Goal: Complete application form

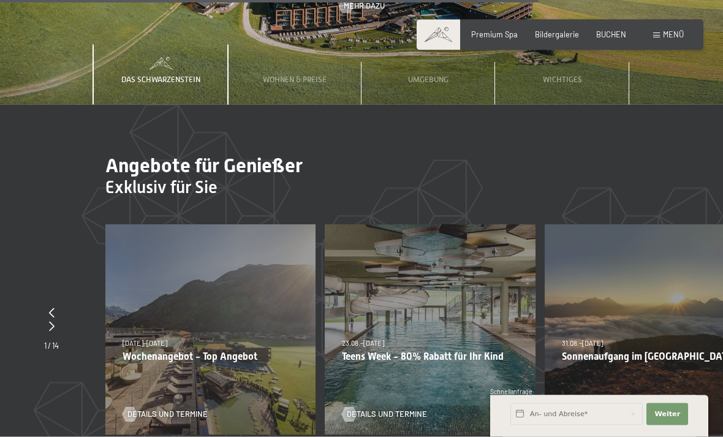
scroll to position [3253, 0]
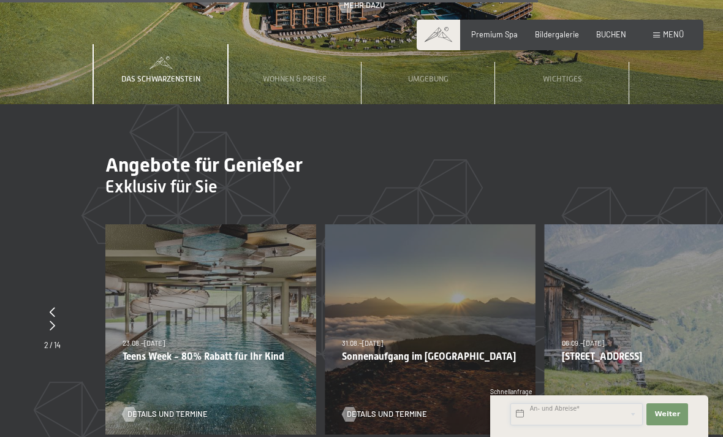
click at [519, 425] on input "text" at bounding box center [576, 414] width 132 height 22
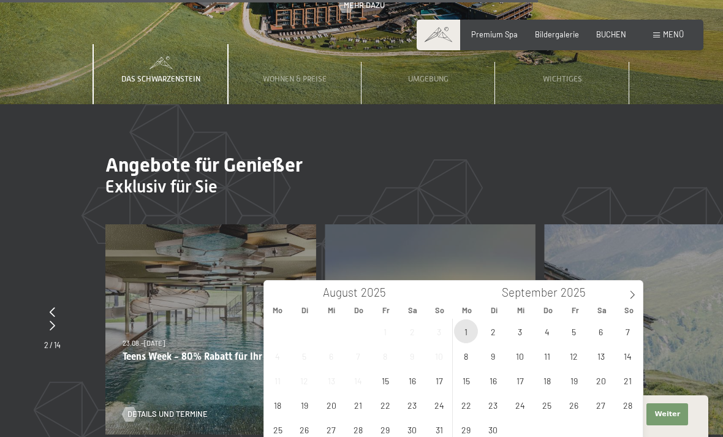
click at [461, 330] on span "1" at bounding box center [466, 331] width 24 height 24
click at [483, 327] on span "2" at bounding box center [493, 331] width 24 height 24
type input "[DATE] - Di. [DATE]"
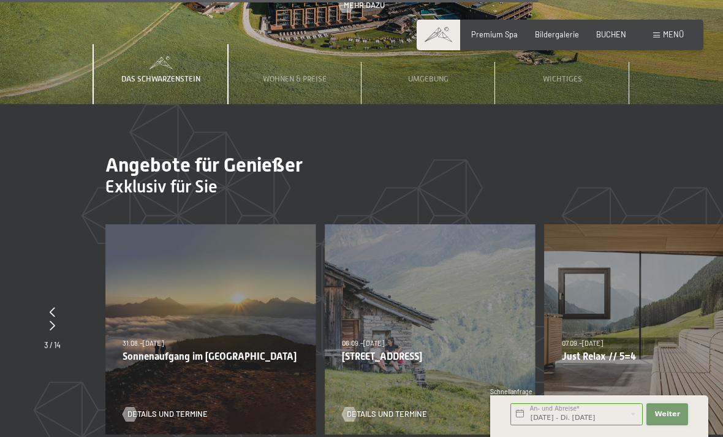
click at [666, 419] on span "Weiter" at bounding box center [667, 414] width 26 height 10
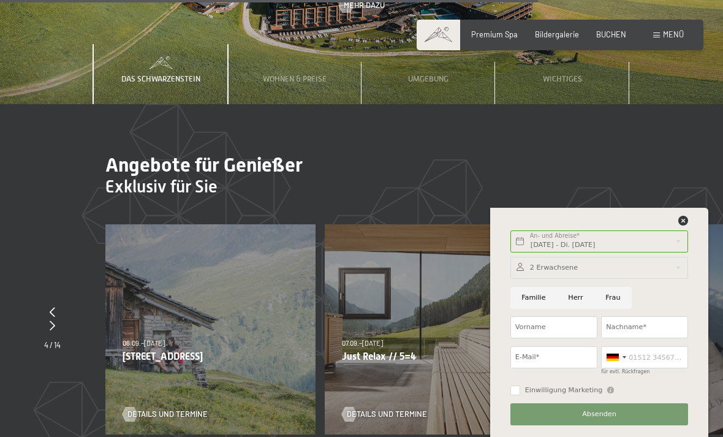
click at [533, 279] on div at bounding box center [599, 268] width 178 height 22
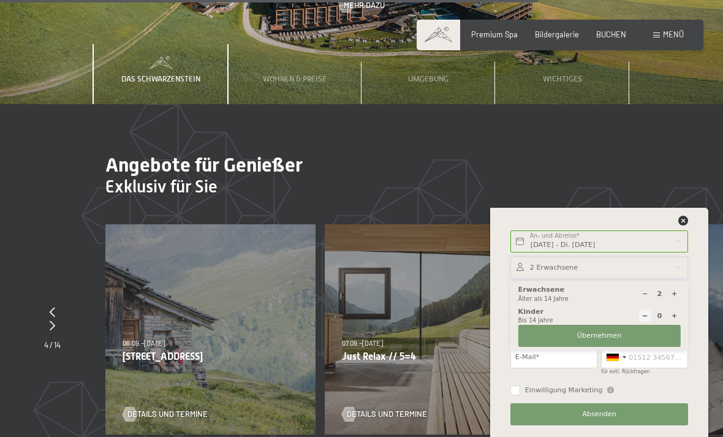
click at [672, 319] on icon at bounding box center [674, 315] width 7 height 7
type input "1"
select select
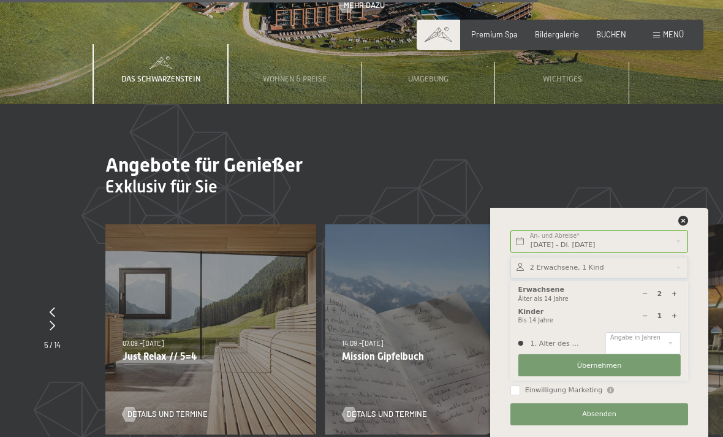
click at [673, 319] on icon at bounding box center [674, 315] width 7 height 7
type input "2"
select select
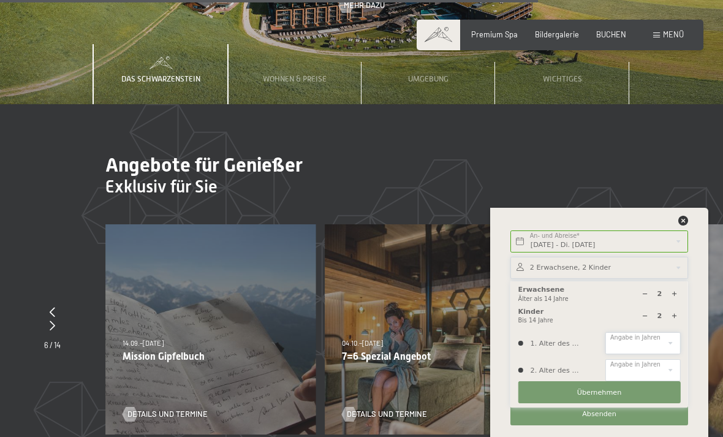
click at [620, 354] on select "0 1 2 3 4 5 6 7 8 9 10 11 12 13 14" at bounding box center [642, 343] width 75 height 22
select select "4"
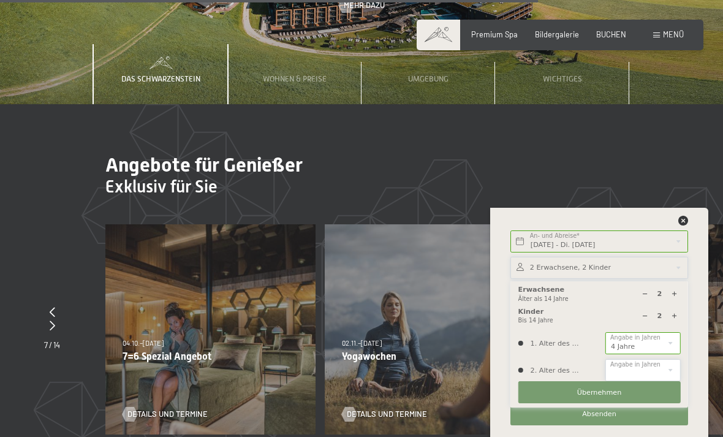
click at [623, 381] on select "0 1 2 3 4 5 6 7 8 9 10 11 12 13 14" at bounding box center [642, 370] width 75 height 22
select select "9"
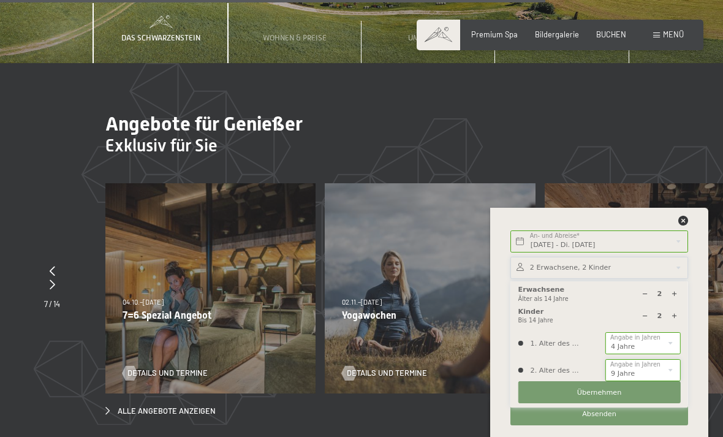
scroll to position [3293, 0]
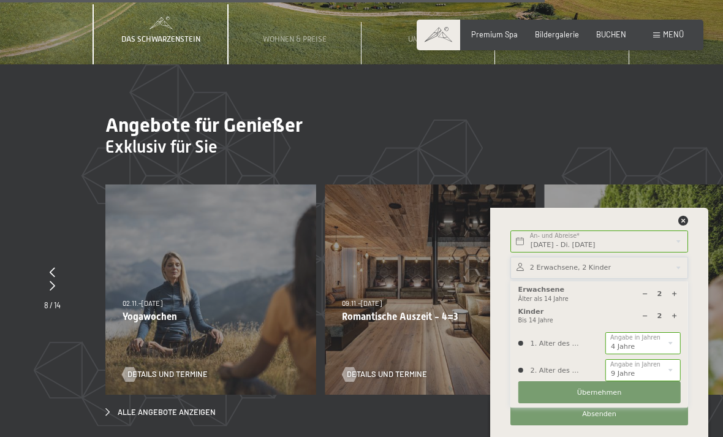
click at [581, 397] on span "Übernehmen" at bounding box center [599, 393] width 45 height 10
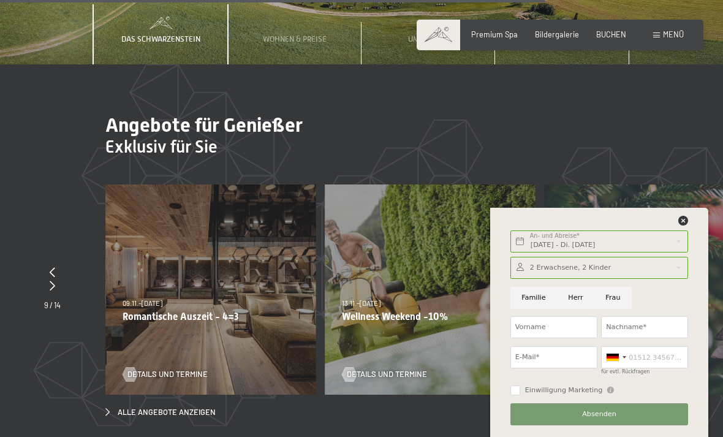
click at [610, 309] on input "Frau" at bounding box center [612, 298] width 37 height 22
radio input "true"
click at [525, 338] on input "Vorname" at bounding box center [553, 327] width 87 height 22
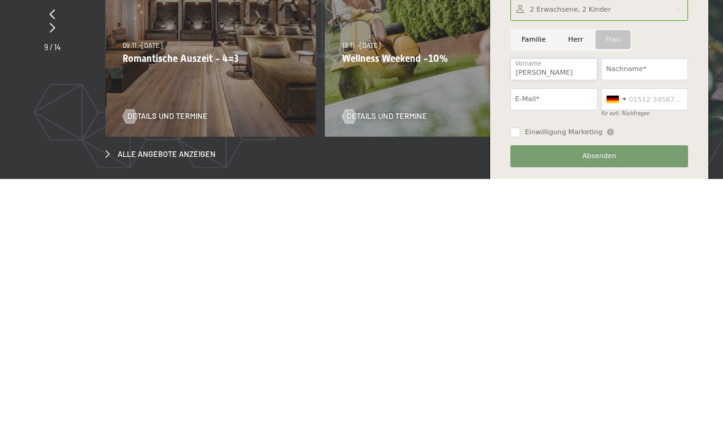
type input "[PERSON_NAME]"
click at [620, 316] on input "Nachname*" at bounding box center [644, 327] width 87 height 22
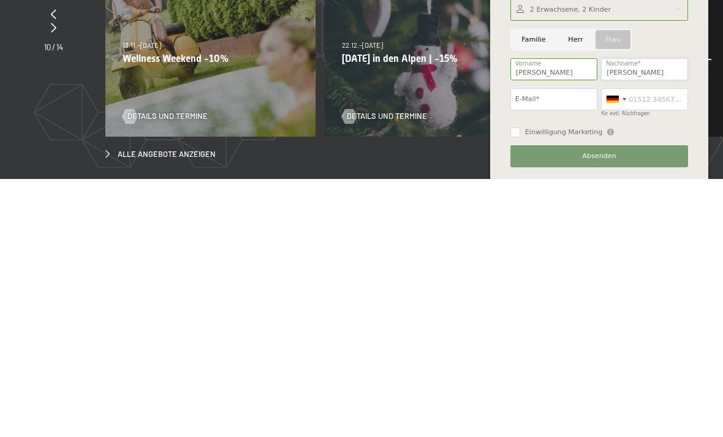
type input "[PERSON_NAME]"
click at [520, 346] on input "E-Mail*" at bounding box center [553, 357] width 87 height 22
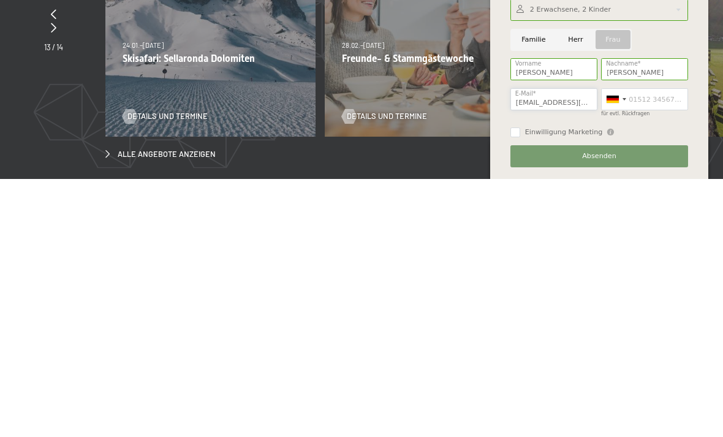
type input "[EMAIL_ADDRESS][DOMAIN_NAME]"
click at [625, 356] on div at bounding box center [624, 357] width 4 height 2
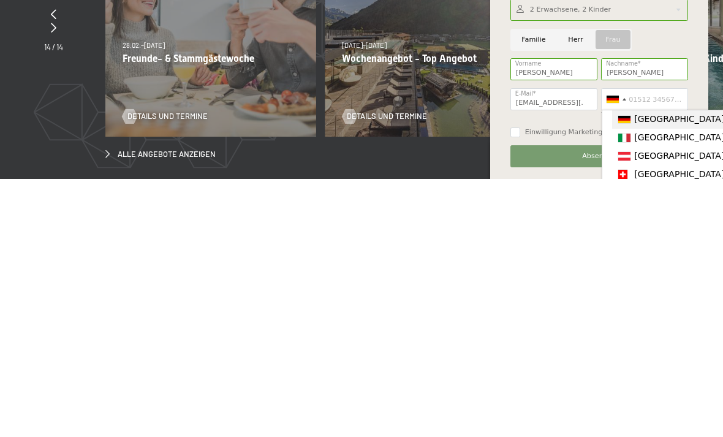
scroll to position [3551, 0]
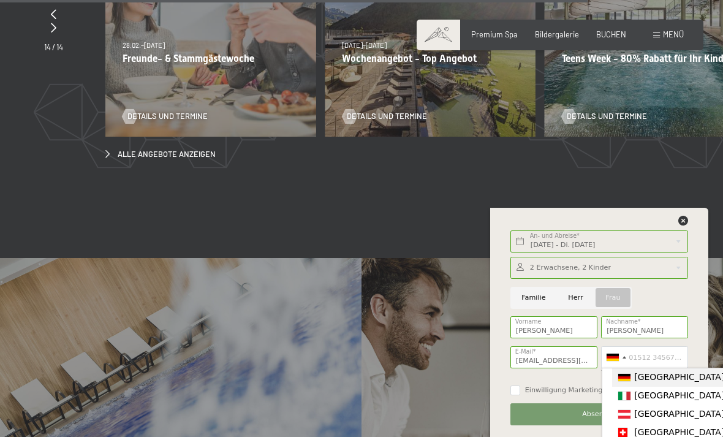
click at [642, 418] on span "[GEOGRAPHIC_DATA] ([GEOGRAPHIC_DATA])" at bounding box center [729, 414] width 190 height 10
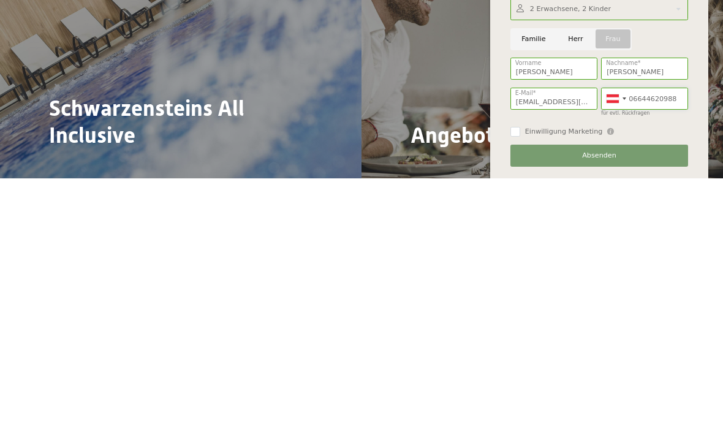
scroll to position [3640, 0]
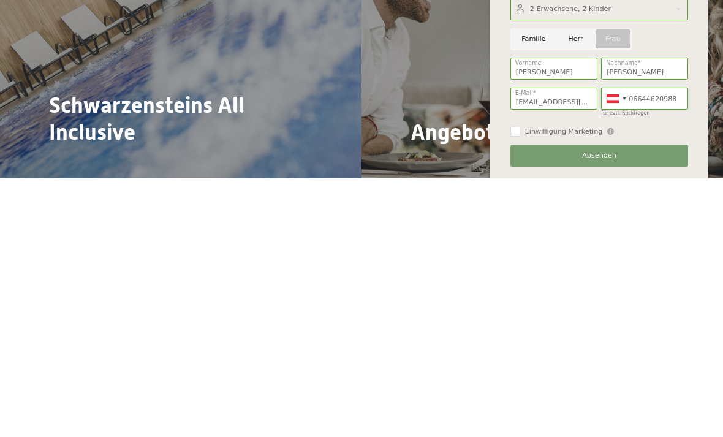
type input "06644620988"
click at [512, 385] on input "Einwilligung Marketing" at bounding box center [515, 390] width 10 height 10
checkbox input "true"
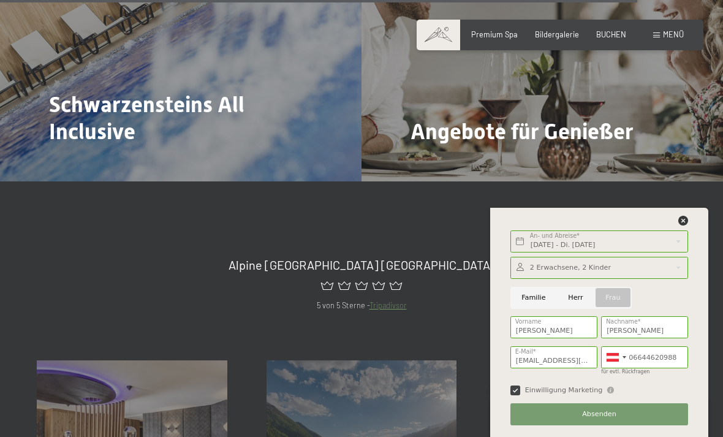
click at [532, 279] on div at bounding box center [599, 268] width 178 height 22
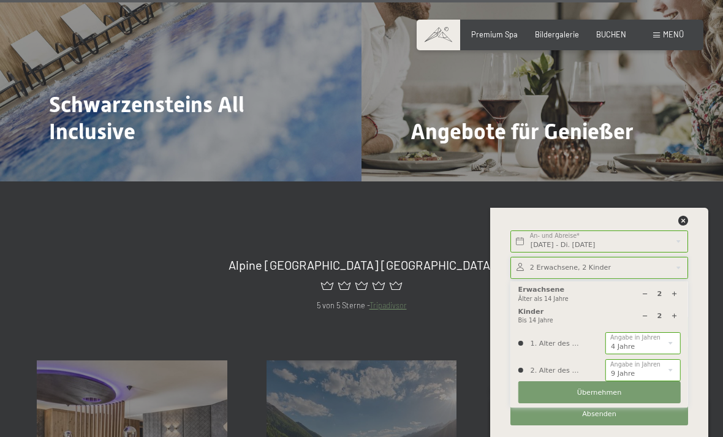
click at [676, 300] on div at bounding box center [674, 294] width 12 height 12
click at [674, 297] on icon at bounding box center [674, 293] width 7 height 7
type input "4"
click at [677, 319] on icon at bounding box center [674, 315] width 7 height 7
type input "3"
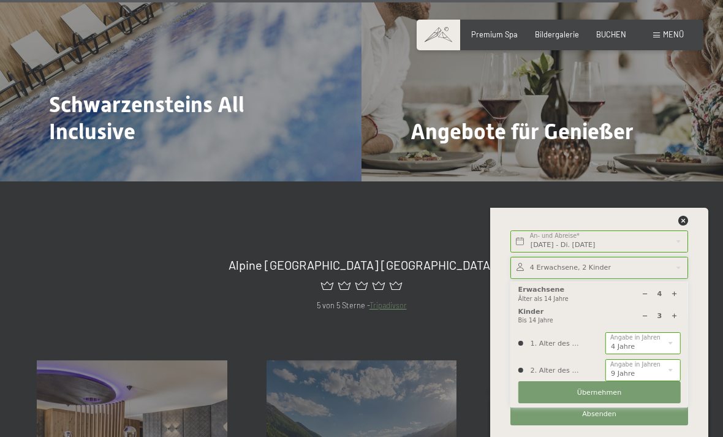
select select
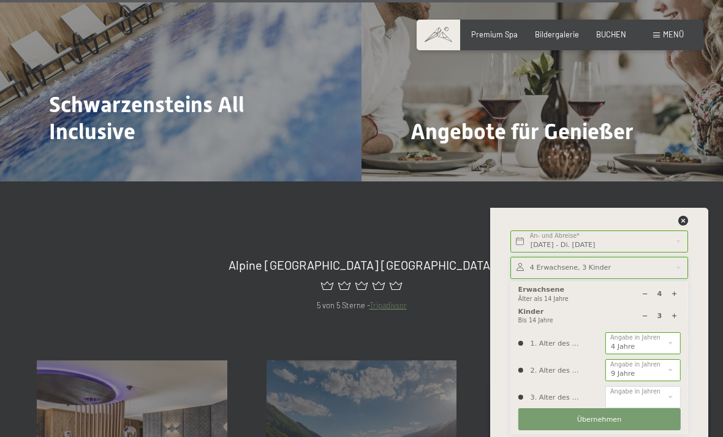
click at [676, 319] on icon at bounding box center [674, 315] width 7 height 7
type input "4"
select select
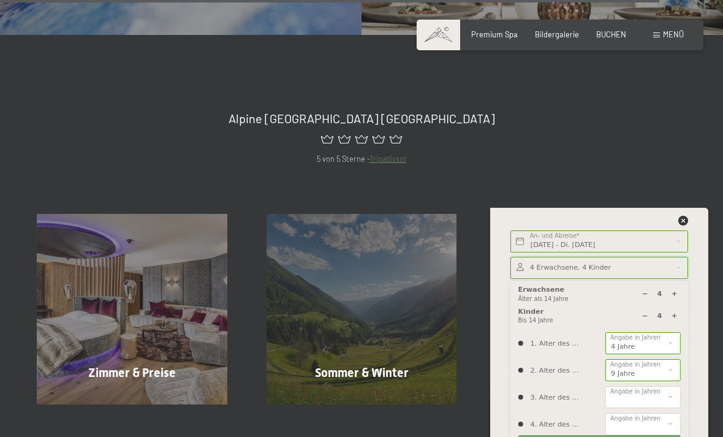
scroll to position [4005, 0]
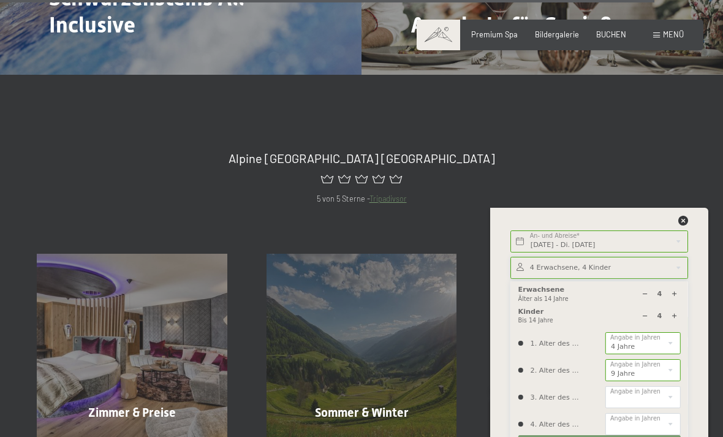
click at [639, 300] on div at bounding box center [644, 294] width 12 height 12
click at [638, 300] on div at bounding box center [644, 294] width 12 height 12
type input "2"
click at [639, 322] on div at bounding box center [644, 315] width 12 height 12
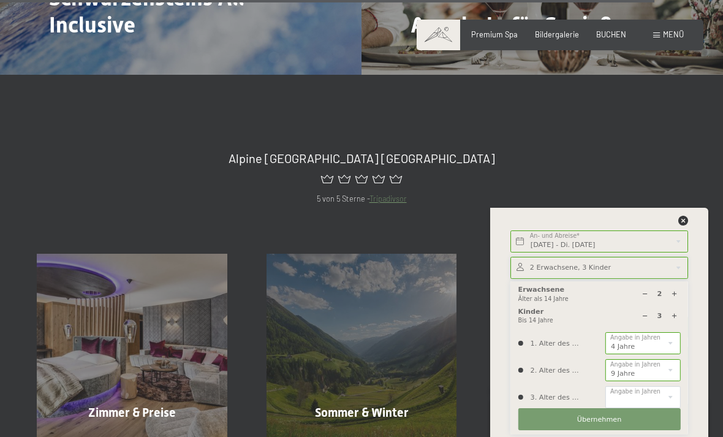
type input "2"
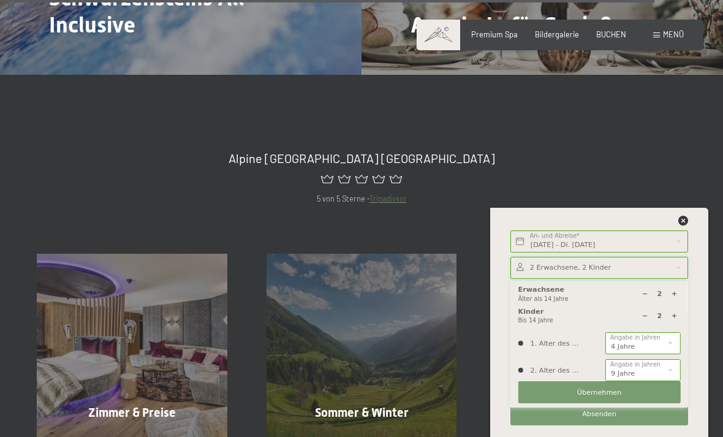
click at [592, 397] on span "Übernehmen" at bounding box center [599, 393] width 45 height 10
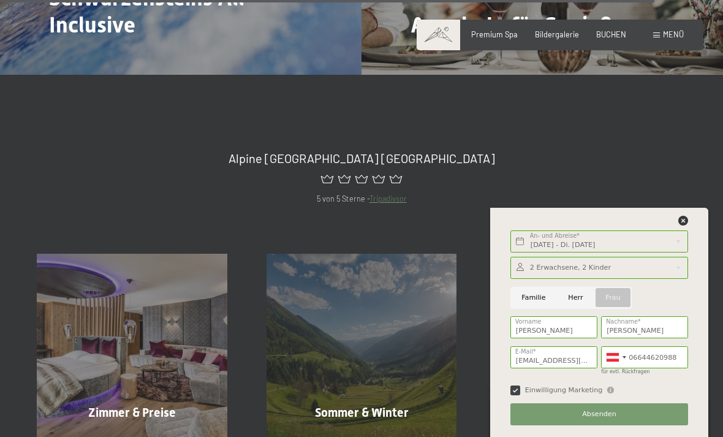
click at [595, 419] on span "Absenden" at bounding box center [599, 414] width 34 height 10
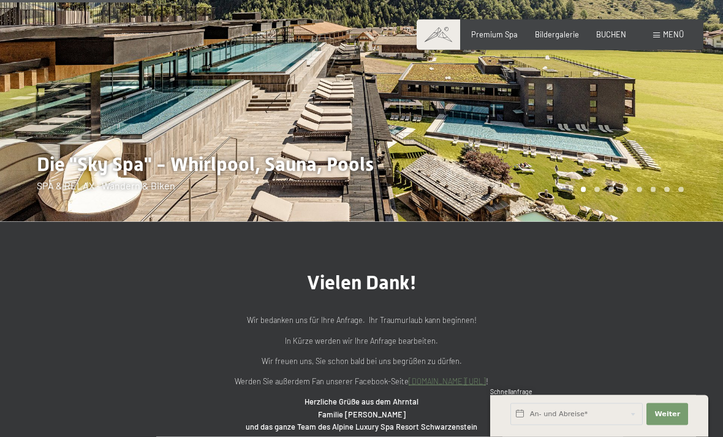
scroll to position [180, 0]
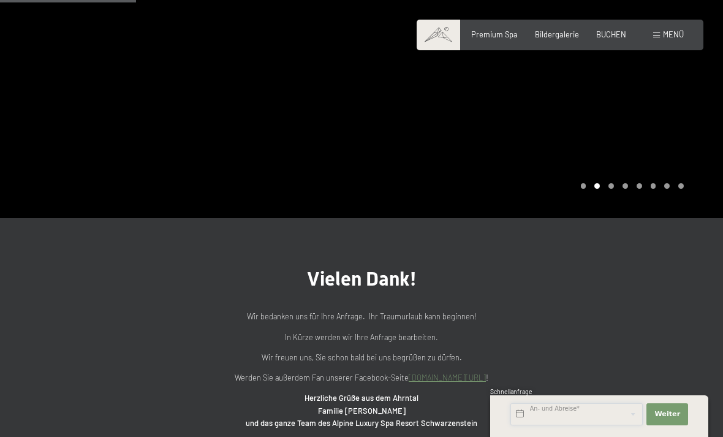
click at [555, 425] on input "text" at bounding box center [576, 414] width 132 height 22
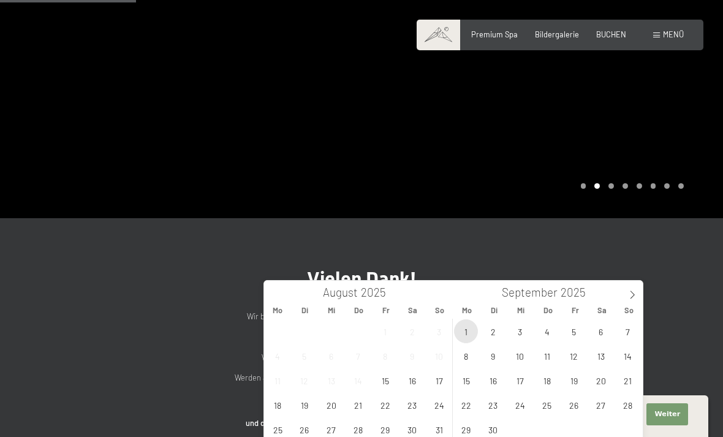
click at [464, 332] on span "1" at bounding box center [466, 331] width 24 height 24
click at [486, 331] on span "2" at bounding box center [493, 331] width 24 height 24
type input "[DATE] - Di. [DATE]"
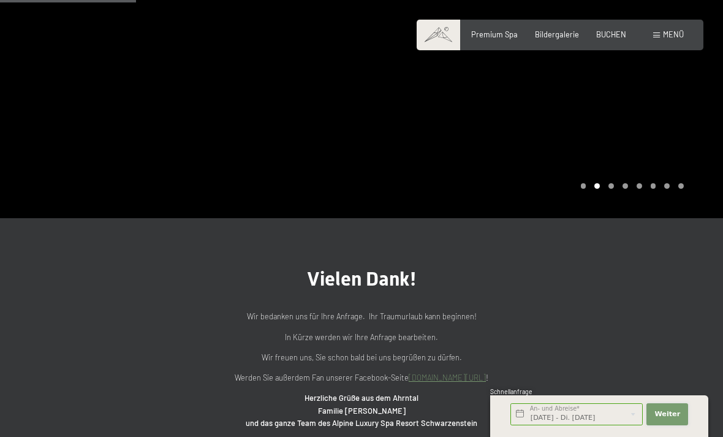
click at [662, 419] on span "Weiter" at bounding box center [667, 414] width 26 height 10
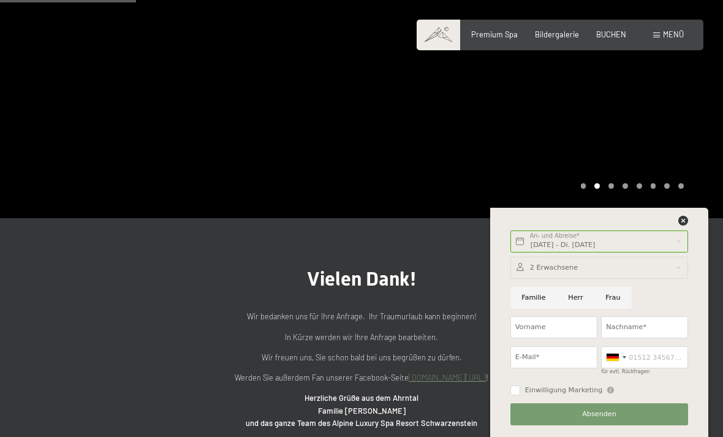
click at [546, 279] on div at bounding box center [599, 268] width 178 height 22
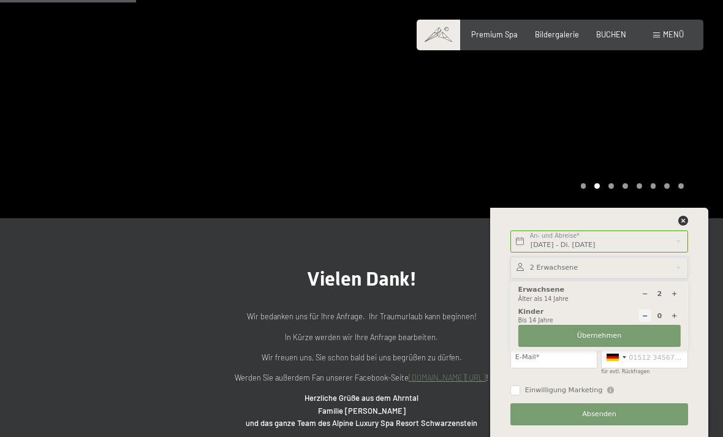
click at [670, 322] on div at bounding box center [674, 315] width 12 height 12
type input "1"
select select
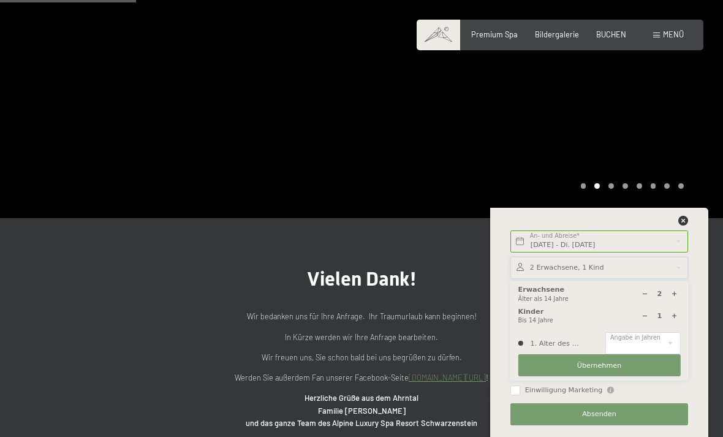
click at [677, 322] on div at bounding box center [674, 315] width 12 height 12
select select
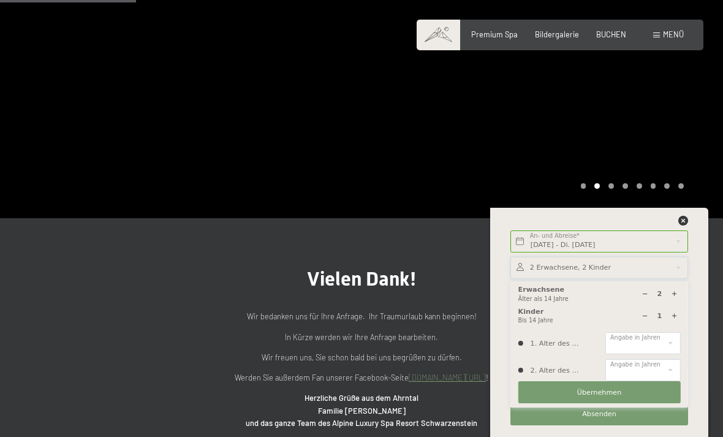
type input "2"
click at [617, 354] on select "0 1 2 3 4 5 6 7 8 9 10 11 12 13 14" at bounding box center [642, 343] width 75 height 22
select select "12"
click at [620, 381] on select "0 1 2 3 4 5 6 7 8 9 10 11 12 13 14" at bounding box center [642, 370] width 75 height 22
click at [622, 381] on select "0 1 2 3 4 5 6 7 8 9 10 11 12 13 14" at bounding box center [642, 370] width 75 height 22
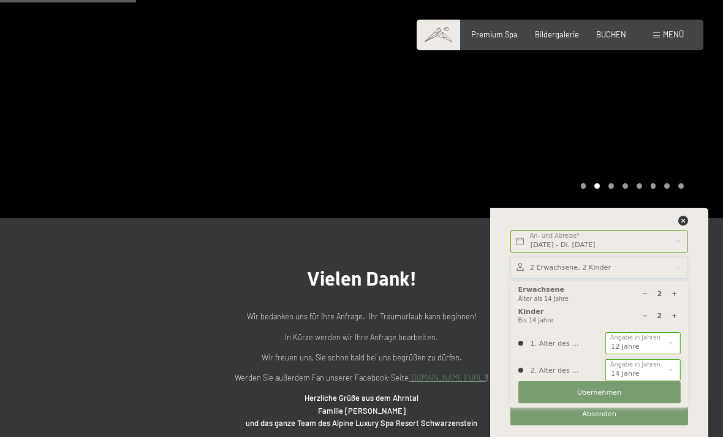
select select "13"
click at [642, 319] on icon at bounding box center [644, 315] width 7 height 7
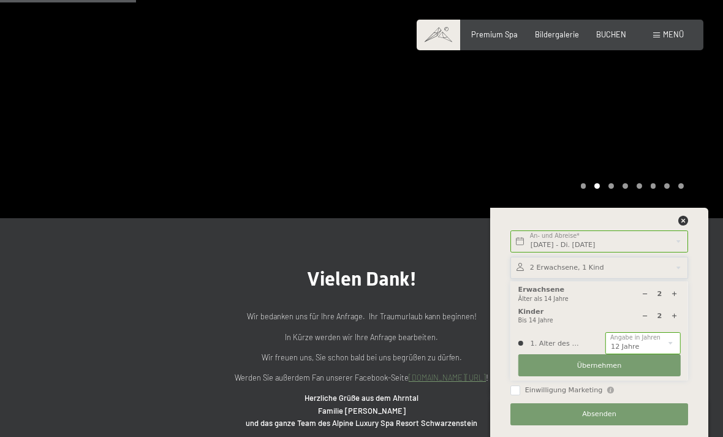
type input "1"
click at [672, 297] on icon at bounding box center [674, 293] width 7 height 7
type input "3"
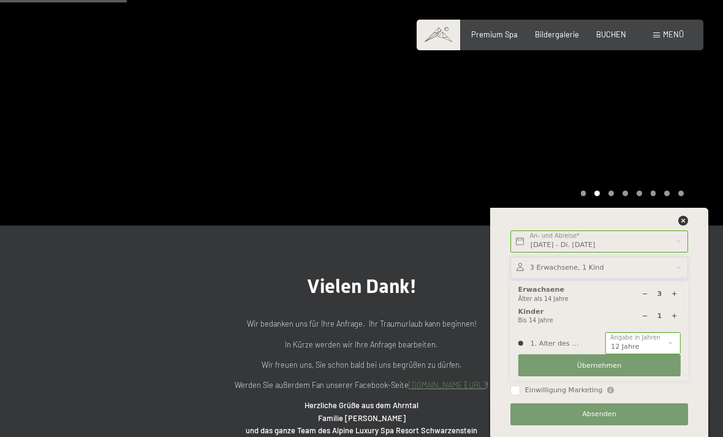
scroll to position [179, 0]
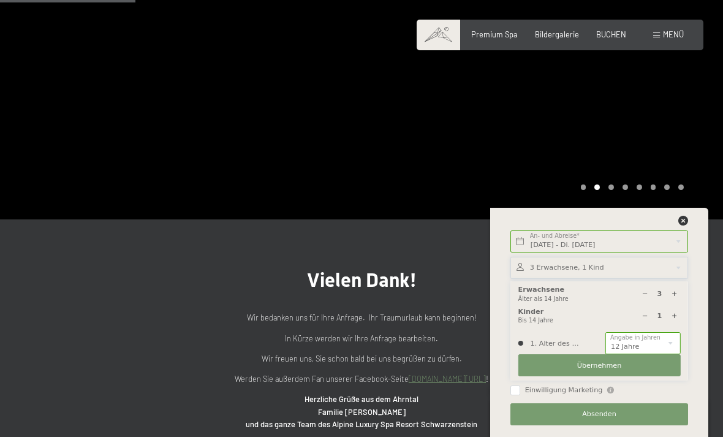
click at [566, 376] on button "Übernehmen" at bounding box center [599, 365] width 162 height 22
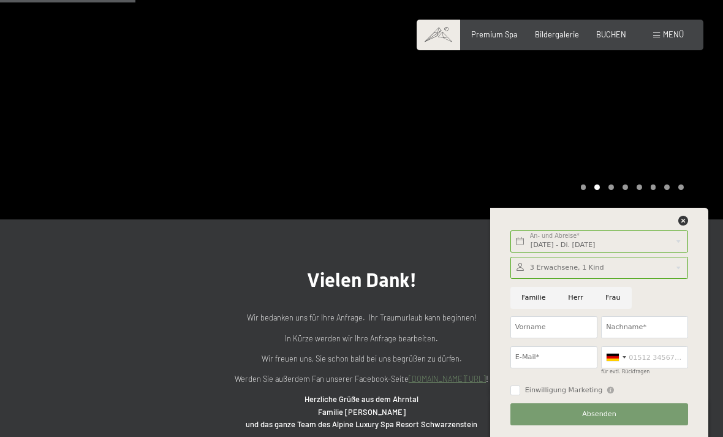
click at [605, 309] on input "Frau" at bounding box center [612, 298] width 37 height 22
radio input "true"
click at [537, 338] on input "Vorname" at bounding box center [553, 327] width 87 height 22
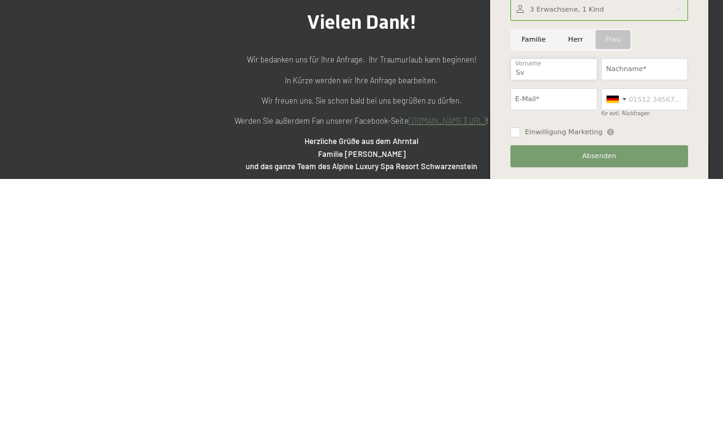
type input "Sv"
click at [571, 287] on input "Herr" at bounding box center [575, 298] width 37 height 22
radio input "true"
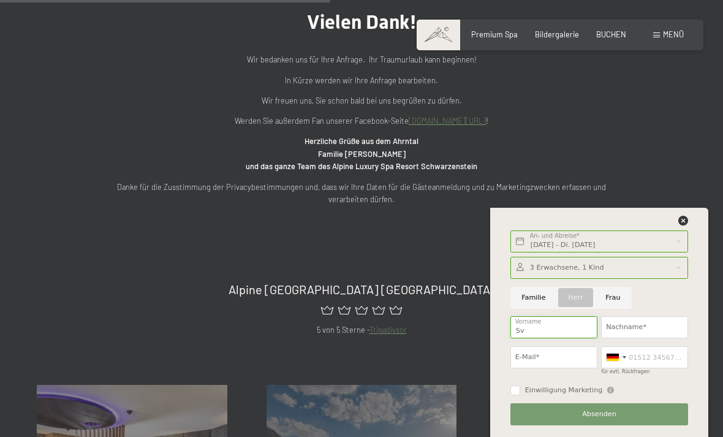
click at [543, 338] on input "Sv" at bounding box center [553, 327] width 87 height 22
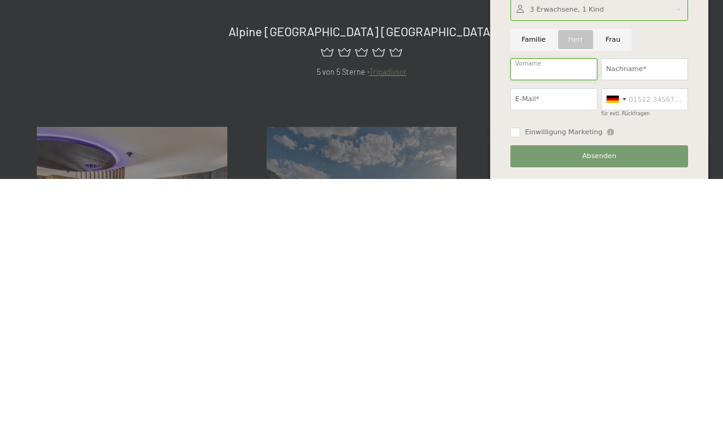
type input "Sven"
type input "Schädlich"
type input "sven_schaedlich1@web.de"
click at [628, 347] on div at bounding box center [615, 357] width 28 height 21
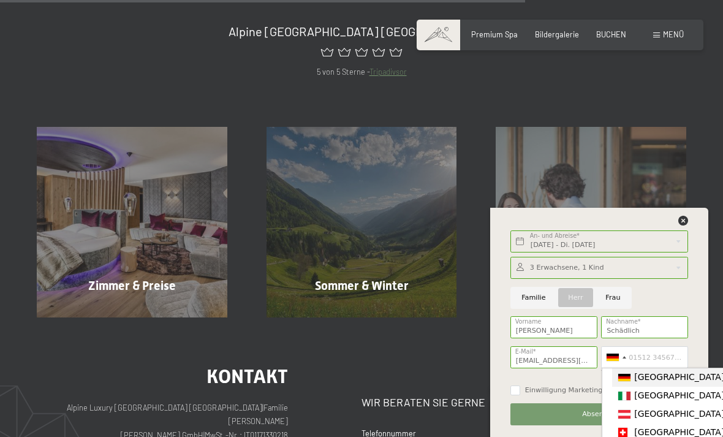
click at [652, 418] on span "[GEOGRAPHIC_DATA] ([GEOGRAPHIC_DATA])" at bounding box center [729, 414] width 190 height 10
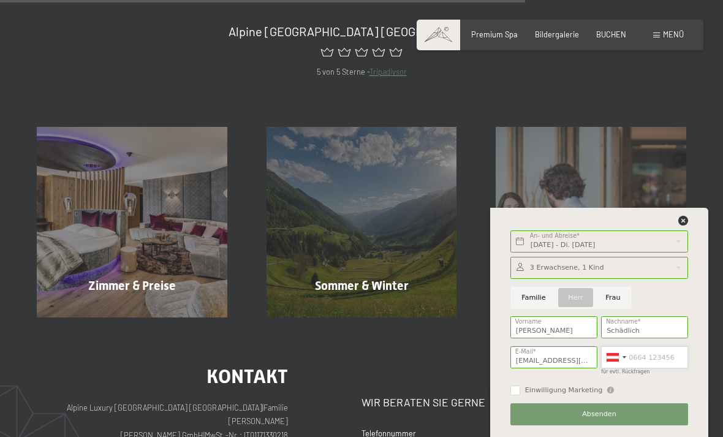
scroll to position [750, 0]
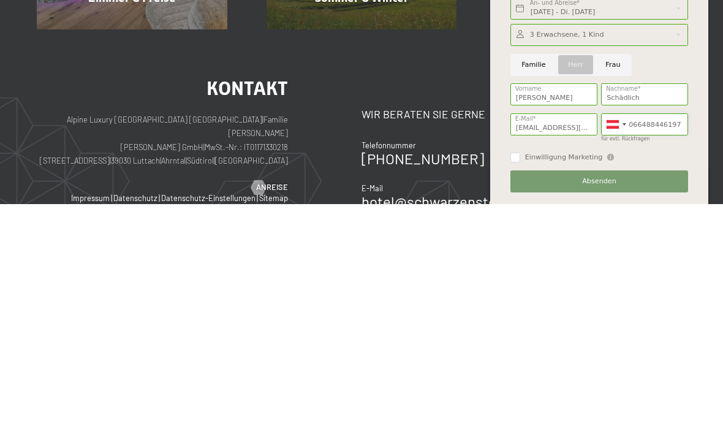
type input "066488446197"
click at [554, 403] on button "Absenden" at bounding box center [599, 414] width 178 height 22
